Goal: Use online tool/utility: Utilize a website feature to perform a specific function

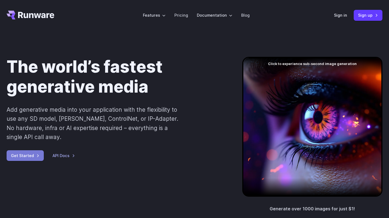
click at [27, 157] on link "Get Started" at bounding box center [25, 156] width 37 height 11
click at [337, 16] on link "Sign in" at bounding box center [340, 15] width 13 height 6
click at [58, 158] on link "API Docs" at bounding box center [64, 156] width 22 height 6
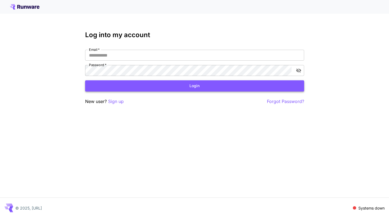
type input "**********"
click at [173, 88] on button "Login" at bounding box center [194, 85] width 219 height 11
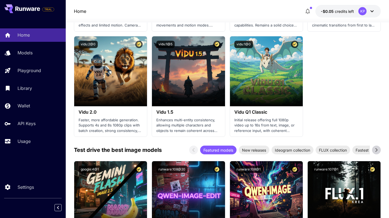
scroll to position [625, 0]
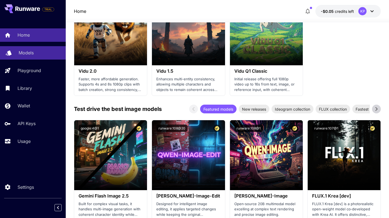
click at [33, 47] on link "Models" at bounding box center [33, 52] width 66 height 13
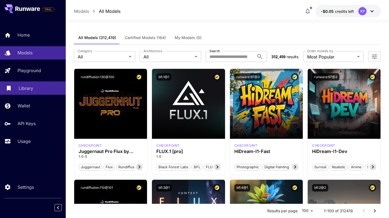
click at [28, 89] on p "Library" at bounding box center [26, 88] width 15 height 7
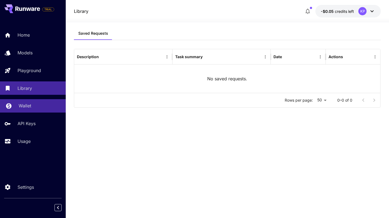
click at [20, 110] on link "Wallet" at bounding box center [33, 105] width 66 height 13
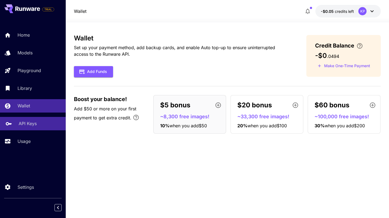
click at [35, 127] on p "API Keys" at bounding box center [28, 123] width 18 height 7
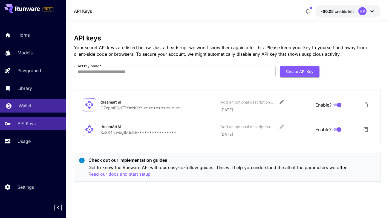
click at [33, 109] on div "Wallet" at bounding box center [40, 106] width 43 height 7
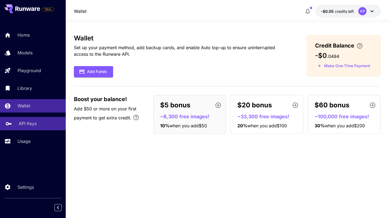
click at [39, 125] on div "API Keys" at bounding box center [40, 123] width 43 height 7
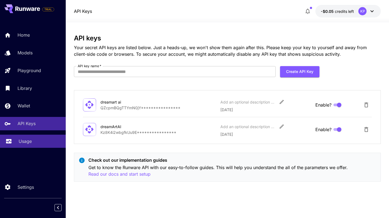
click at [25, 138] on link "Usage" at bounding box center [33, 141] width 66 height 13
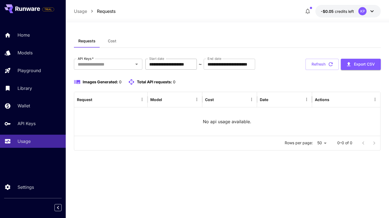
click at [169, 68] on input "**********" at bounding box center [170, 64] width 51 height 11
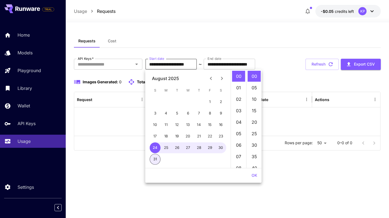
click at [209, 78] on icon "Previous month" at bounding box center [211, 78] width 7 height 7
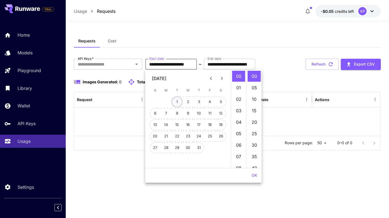
click at [178, 102] on button "1" at bounding box center [177, 102] width 11 height 11
type input "**********"
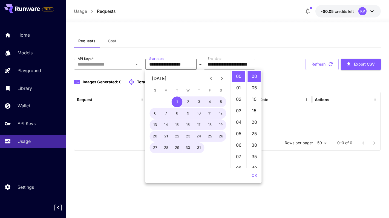
click at [195, 36] on div "Requests Cost" at bounding box center [227, 40] width 307 height 13
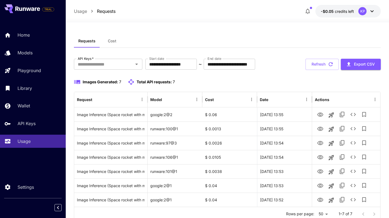
click at [106, 42] on button "Cost" at bounding box center [112, 40] width 25 height 13
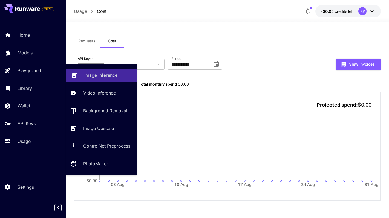
click at [93, 77] on p "Image Inference" at bounding box center [100, 75] width 33 height 7
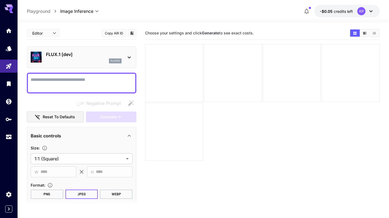
click at [123, 57] on div "FLUX.1 [dev] flux1d" at bounding box center [82, 57] width 102 height 17
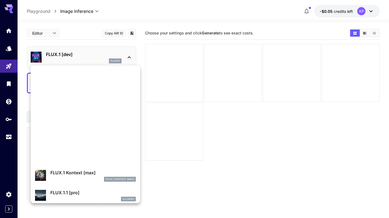
scroll to position [231, 0]
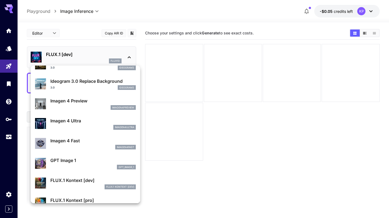
click at [90, 38] on div at bounding box center [194, 109] width 389 height 218
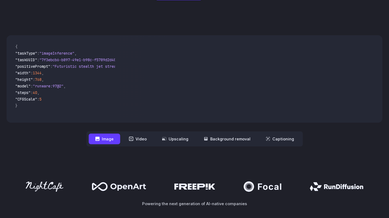
scroll to position [142, 0]
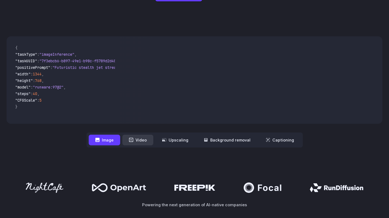
click at [132, 144] on button "Video" at bounding box center [137, 140] width 31 height 11
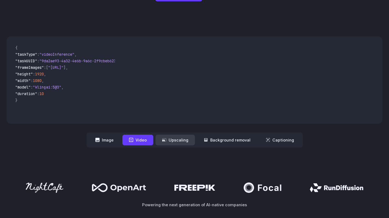
click at [169, 144] on button "Upscaling" at bounding box center [174, 140] width 39 height 11
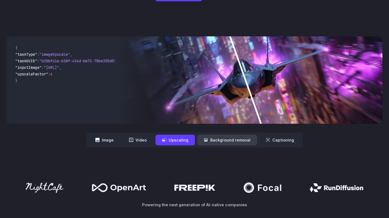
click at [222, 140] on button "Background removal" at bounding box center [227, 140] width 60 height 11
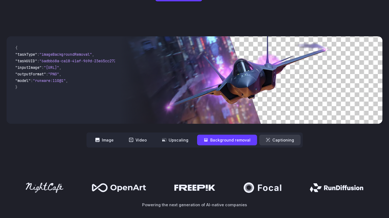
click at [269, 145] on button "Captioning" at bounding box center [279, 140] width 41 height 11
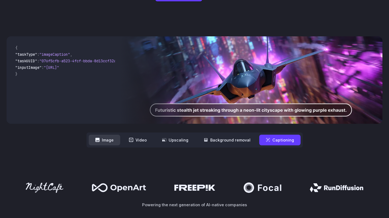
click at [109, 142] on button "Image" at bounding box center [104, 140] width 31 height 11
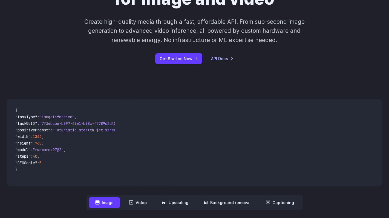
scroll to position [0, 0]
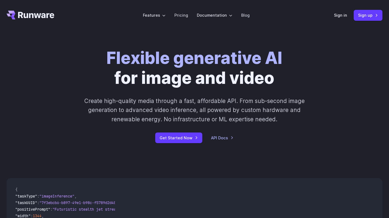
click at [339, 20] on div "Sign in Sign up" at bounding box center [358, 15] width 48 height 11
click at [340, 18] on link "Sign in" at bounding box center [340, 15] width 13 height 6
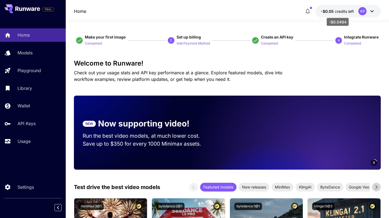
click at [336, 13] on span "credits left" at bounding box center [344, 11] width 19 height 5
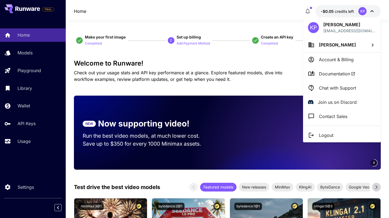
click at [340, 61] on p "Account & Billing" at bounding box center [336, 59] width 35 height 7
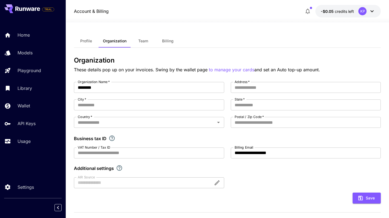
click at [90, 34] on button "Profile" at bounding box center [86, 40] width 25 height 13
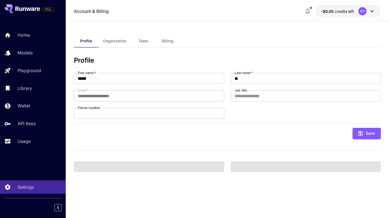
click at [147, 42] on span "Team" at bounding box center [143, 41] width 10 height 5
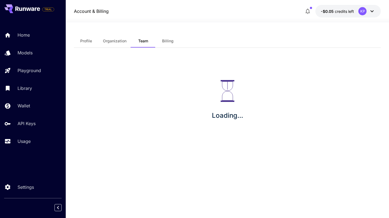
click at [167, 40] on span "Billing" at bounding box center [167, 41] width 11 height 5
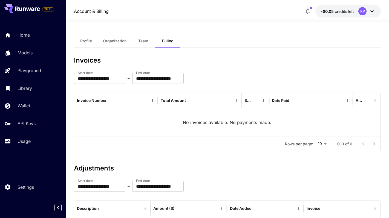
click at [93, 39] on button "Profile" at bounding box center [86, 40] width 25 height 13
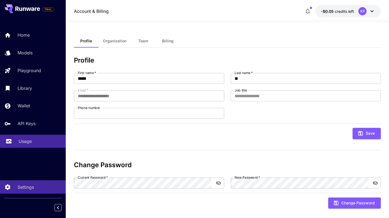
click at [25, 141] on p "Usage" at bounding box center [25, 141] width 13 height 7
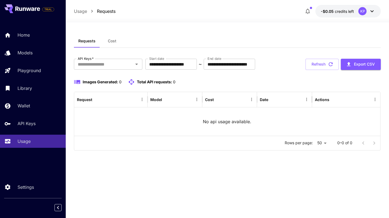
click at [104, 70] on div "**********" at bounding box center [227, 105] width 307 height 92
click at [86, 11] on p "Usage" at bounding box center [80, 11] width 13 height 7
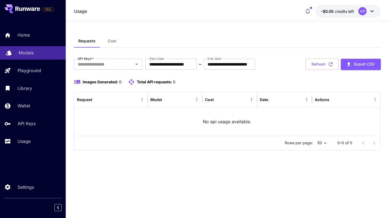
click at [30, 53] on p "Models" at bounding box center [26, 53] width 15 height 7
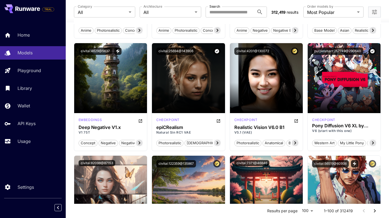
scroll to position [806, 0]
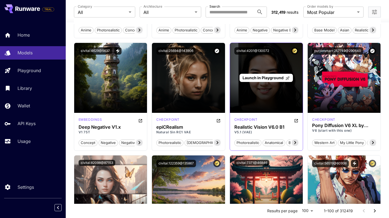
click at [248, 97] on div "Launch in Playground" at bounding box center [266, 78] width 73 height 70
click at [259, 77] on span "Launch in Playground" at bounding box center [263, 78] width 41 height 5
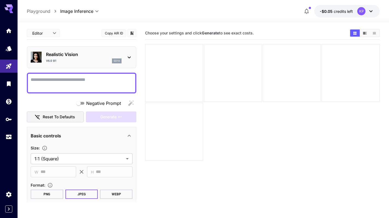
click at [42, 35] on body "**********" at bounding box center [194, 131] width 389 height 262
click at [44, 54] on span "JSON" at bounding box center [43, 54] width 24 height 7
type input "****"
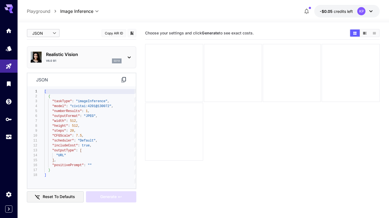
click at [45, 35] on body "**********" at bounding box center [194, 131] width 389 height 262
click at [60, 17] on div at bounding box center [194, 109] width 389 height 218
click at [45, 14] on p "Playground" at bounding box center [39, 11] width 24 height 7
click at [38, 8] on p "Playground" at bounding box center [39, 11] width 24 height 7
click at [38, 10] on p "Playground" at bounding box center [39, 11] width 24 height 7
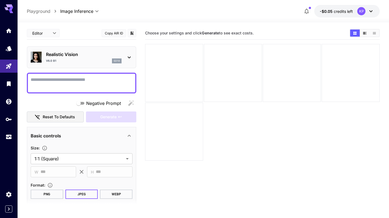
click at [45, 12] on p "Playground" at bounding box center [39, 11] width 24 height 7
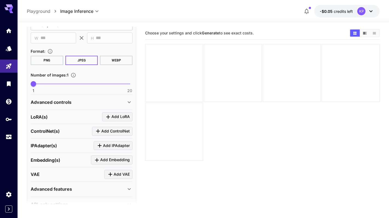
scroll to position [135, 0]
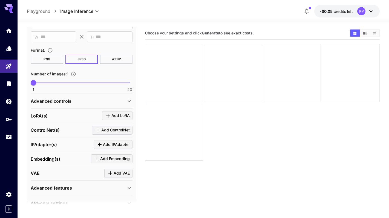
click at [109, 116] on icon "Click to add LoRA" at bounding box center [108, 116] width 7 height 7
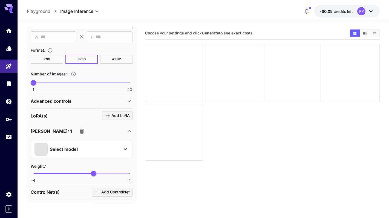
click at [98, 147] on div "Select model" at bounding box center [76, 149] width 85 height 13
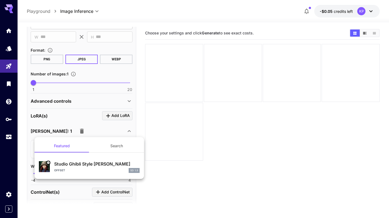
click at [183, 170] on div at bounding box center [194, 109] width 389 height 218
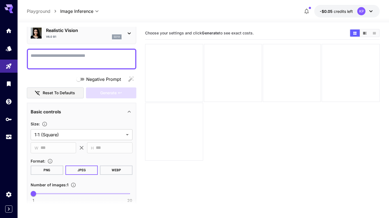
scroll to position [0, 0]
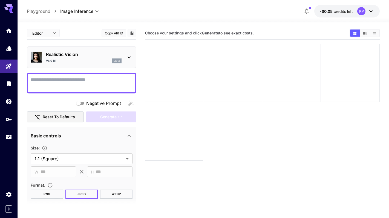
click at [42, 12] on p "Playground" at bounding box center [39, 11] width 24 height 7
click at [39, 34] on body "**********" at bounding box center [194, 131] width 389 height 262
click at [85, 30] on div at bounding box center [194, 109] width 389 height 218
click at [35, 12] on p "Playground" at bounding box center [39, 11] width 24 height 7
click at [3, 35] on link at bounding box center [9, 30] width 18 height 13
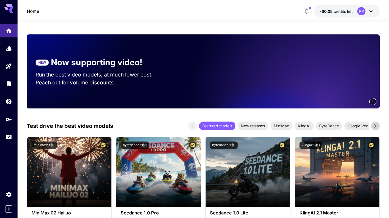
scroll to position [62, 0]
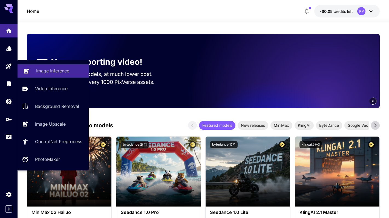
click at [47, 68] on p "Image Inference" at bounding box center [52, 71] width 33 height 7
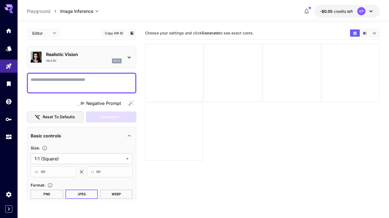
click at [86, 15] on div "**********" at bounding box center [203, 11] width 353 height 13
click at [7, 48] on icon "Models" at bounding box center [9, 47] width 7 height 7
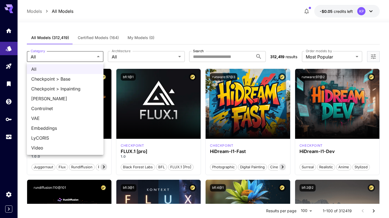
click at [126, 56] on div at bounding box center [194, 109] width 389 height 218
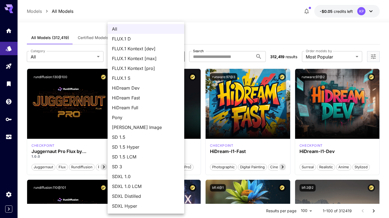
click at [229, 4] on div at bounding box center [194, 109] width 389 height 218
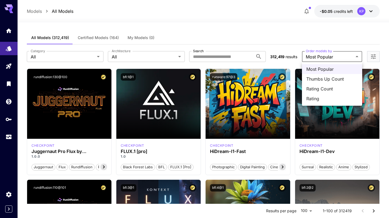
click at [264, 29] on div at bounding box center [194, 109] width 389 height 218
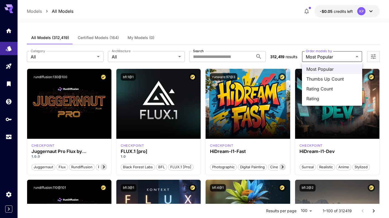
click at [331, 66] on span "Most Popular" at bounding box center [331, 69] width 51 height 7
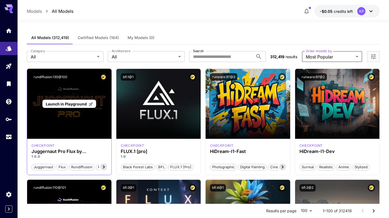
click at [90, 130] on div "Launch in Playground" at bounding box center [69, 104] width 84 height 70
click at [78, 116] on div "Launch in Playground" at bounding box center [69, 104] width 84 height 70
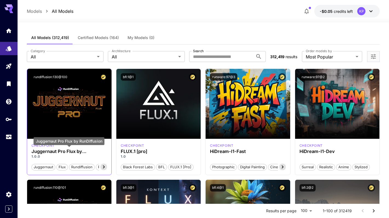
click at [61, 154] on h3 "Juggernaut Pro Flux by RunDiffusion" at bounding box center [69, 151] width 76 height 5
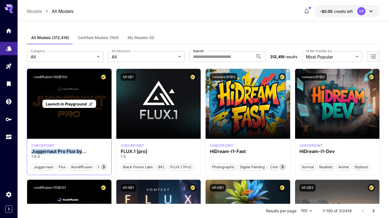
click at [55, 115] on div "Launch in Playground" at bounding box center [69, 104] width 84 height 70
click at [61, 100] on div "Launch in Playground" at bounding box center [68, 104] width 53 height 8
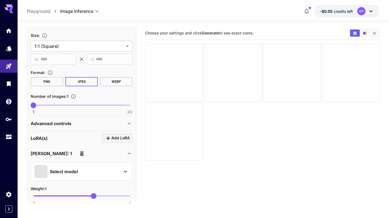
scroll to position [61, 0]
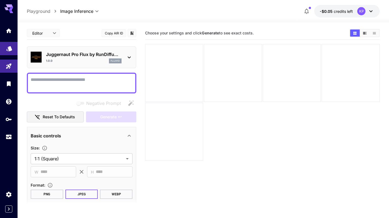
click at [5, 49] on link at bounding box center [9, 48] width 18 height 13
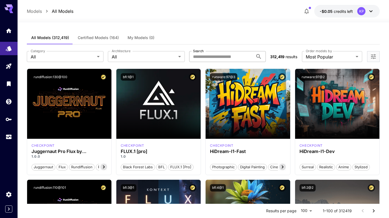
click at [191, 60] on input "Search" at bounding box center [221, 56] width 64 height 11
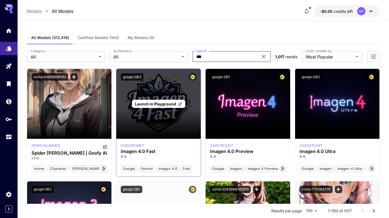
type input "***"
click at [161, 110] on div "Launch in Playground" at bounding box center [158, 104] width 84 height 70
click at [161, 102] on span "Launch in Playground" at bounding box center [155, 104] width 41 height 5
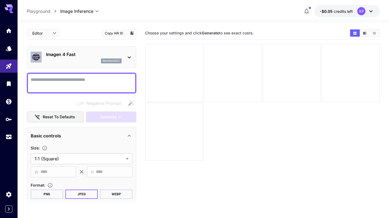
click at [80, 54] on p "Imagen 4 Fast" at bounding box center [84, 54] width 76 height 7
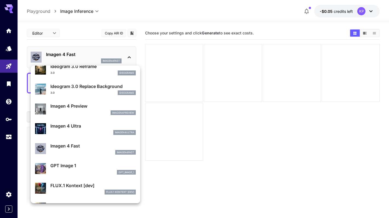
scroll to position [226, 0]
click at [86, 111] on div "imagen4preview" at bounding box center [92, 112] width 85 height 5
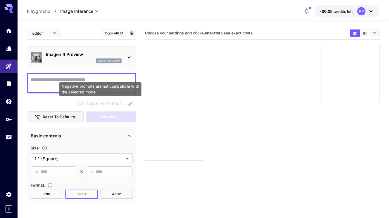
click at [94, 85] on div "Negative prompts are not compatible with the selected model." at bounding box center [100, 89] width 82 height 14
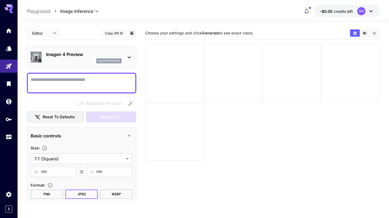
click at [93, 79] on textarea "Negative Prompt" at bounding box center [82, 83] width 102 height 13
click at [371, 11] on icon at bounding box center [371, 11] width 7 height 7
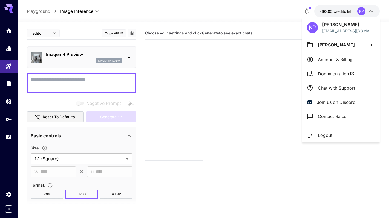
click at [332, 56] on p "Account & Billing" at bounding box center [335, 59] width 35 height 7
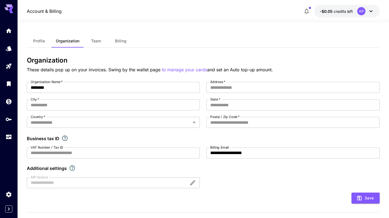
click at [94, 46] on button "Team" at bounding box center [96, 40] width 25 height 13
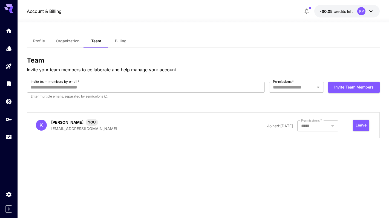
click at [123, 41] on span "Billing" at bounding box center [120, 41] width 11 height 5
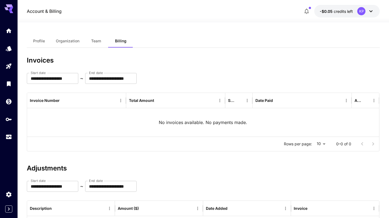
click at [62, 37] on button "Organization" at bounding box center [67, 40] width 32 height 13
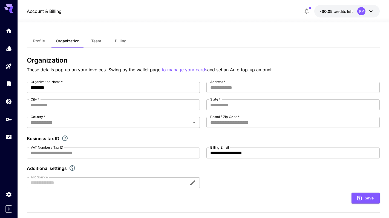
click at [30, 39] on button "Profile" at bounding box center [39, 40] width 25 height 13
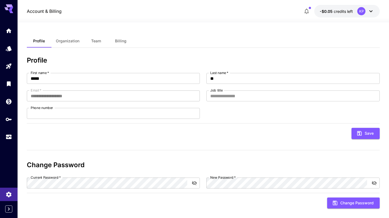
click at [369, 11] on icon at bounding box center [371, 11] width 7 height 7
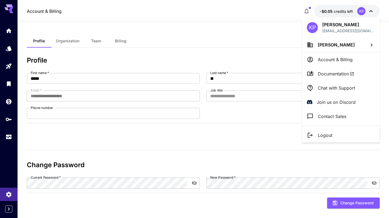
click at [225, 38] on div at bounding box center [194, 109] width 389 height 218
